Goal: Task Accomplishment & Management: Use online tool/utility

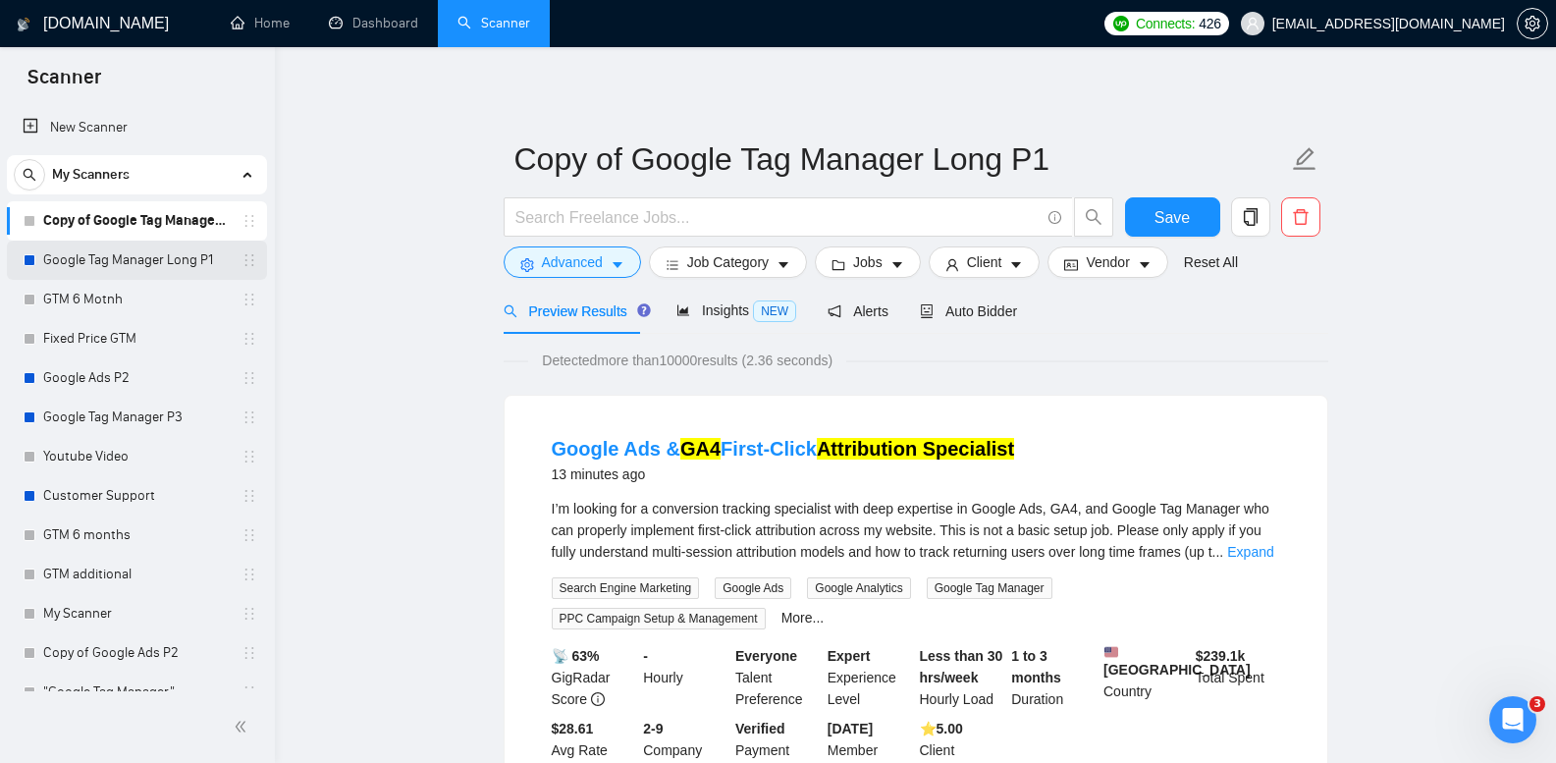
click at [176, 253] on link "Google Tag Manager Long P1" at bounding box center [136, 260] width 187 height 39
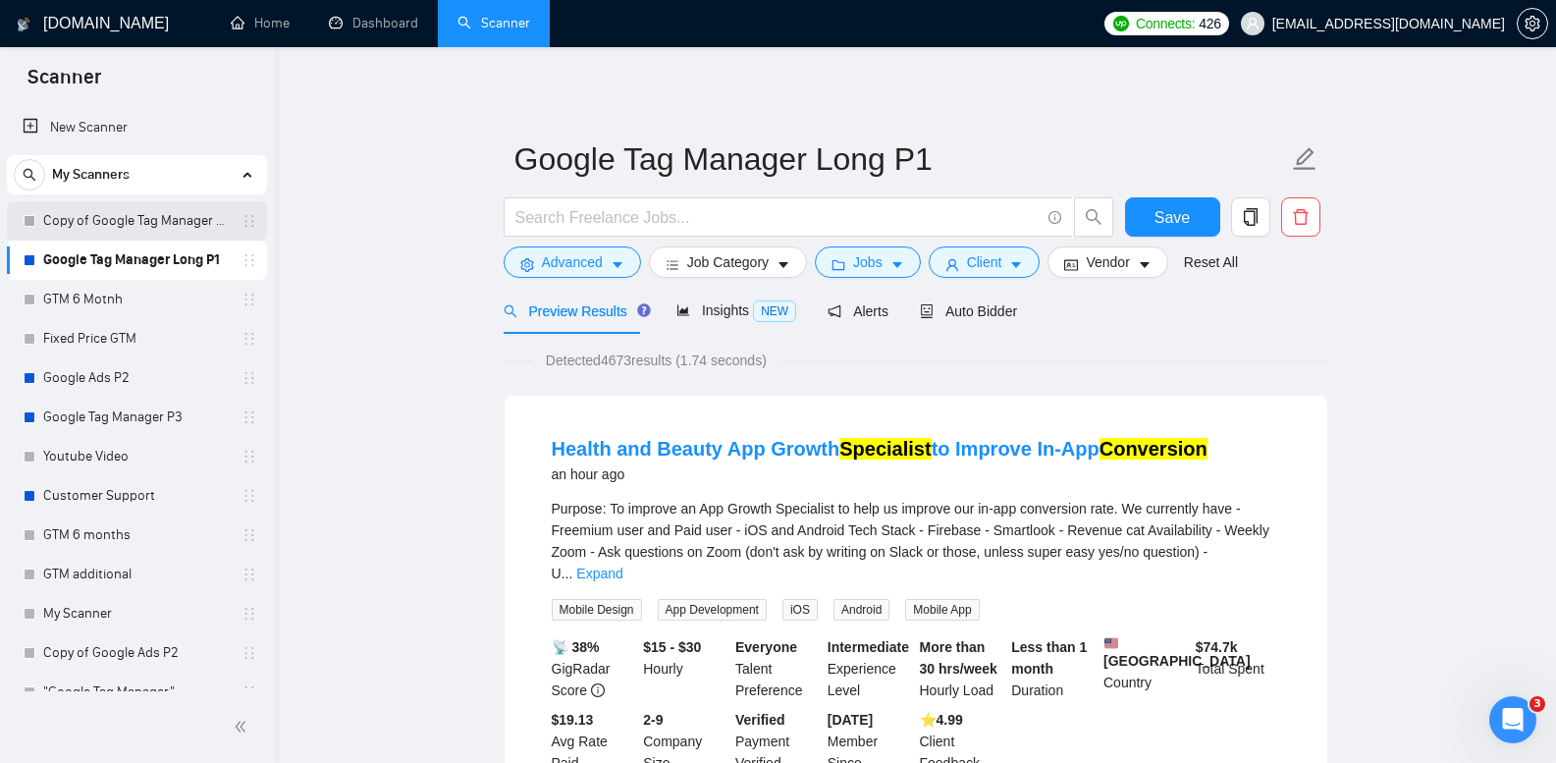
click at [176, 221] on link "Copy of Google Tag Manager Long P1" at bounding box center [136, 220] width 187 height 39
